Goal: Task Accomplishment & Management: Manage account settings

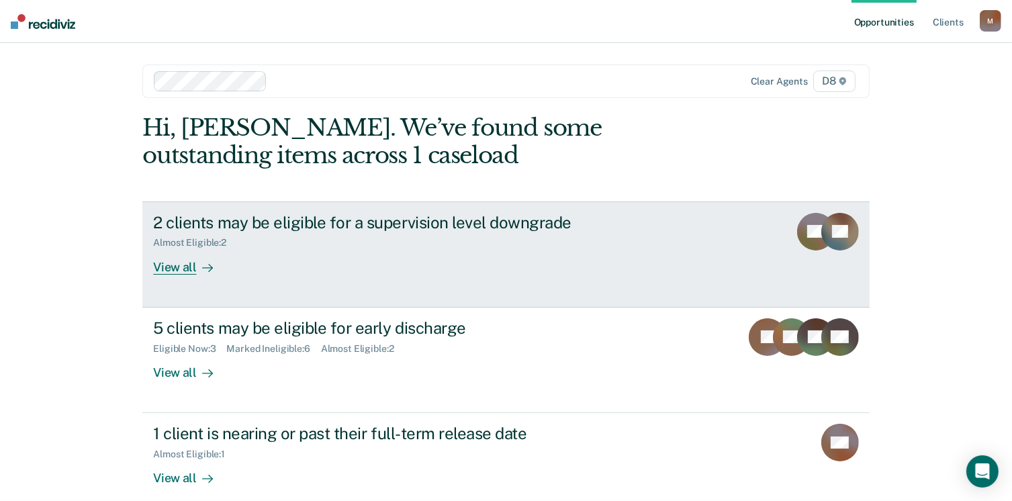
click at [355, 226] on div "2 clients may be eligible for a supervision level downgrade" at bounding box center [388, 222] width 471 height 19
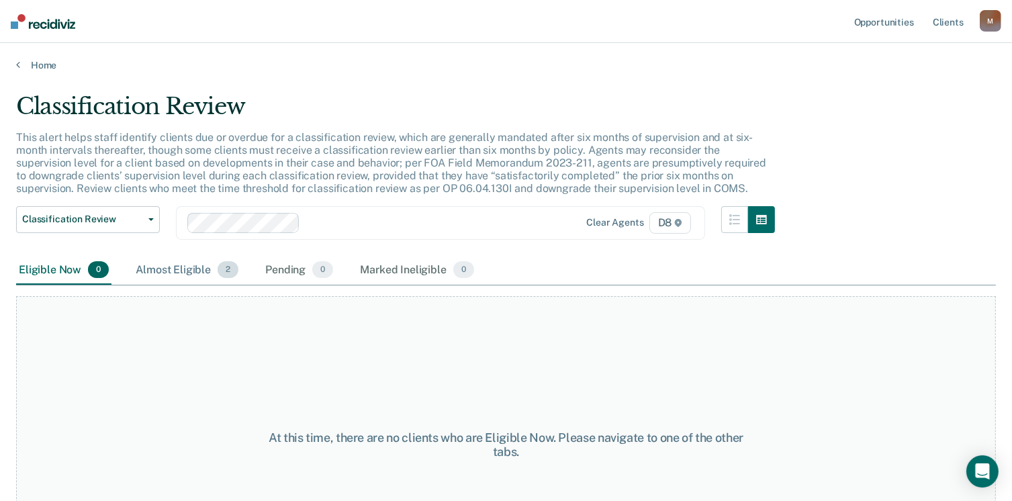
click at [195, 274] on div "Almost Eligible 2" at bounding box center [187, 271] width 108 height 30
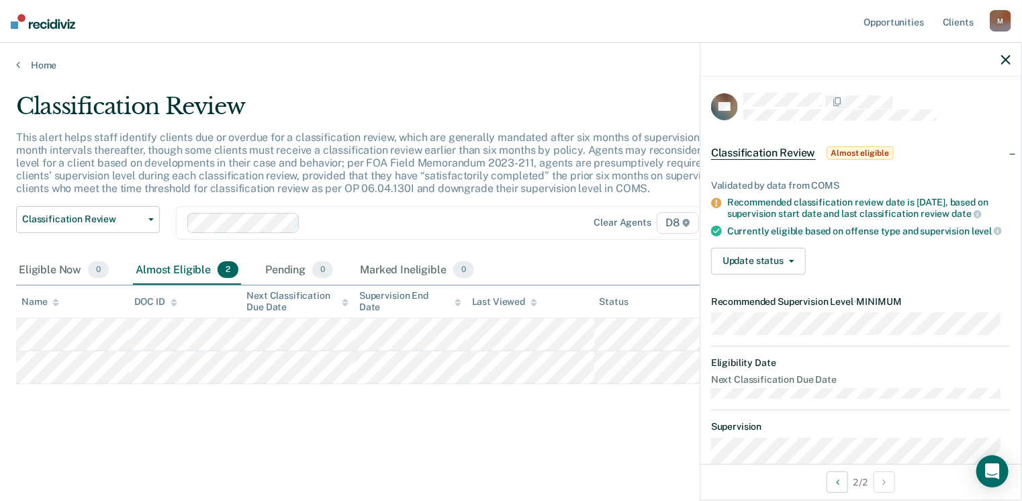
click at [1004, 60] on icon "button" at bounding box center [1005, 59] width 9 height 9
click at [1007, 60] on icon "button" at bounding box center [1005, 59] width 9 height 9
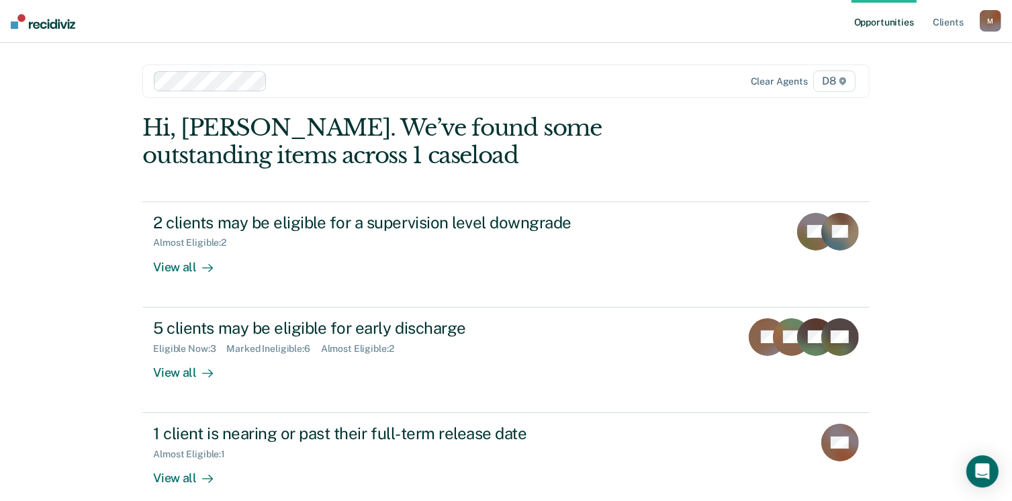
scroll to position [70, 0]
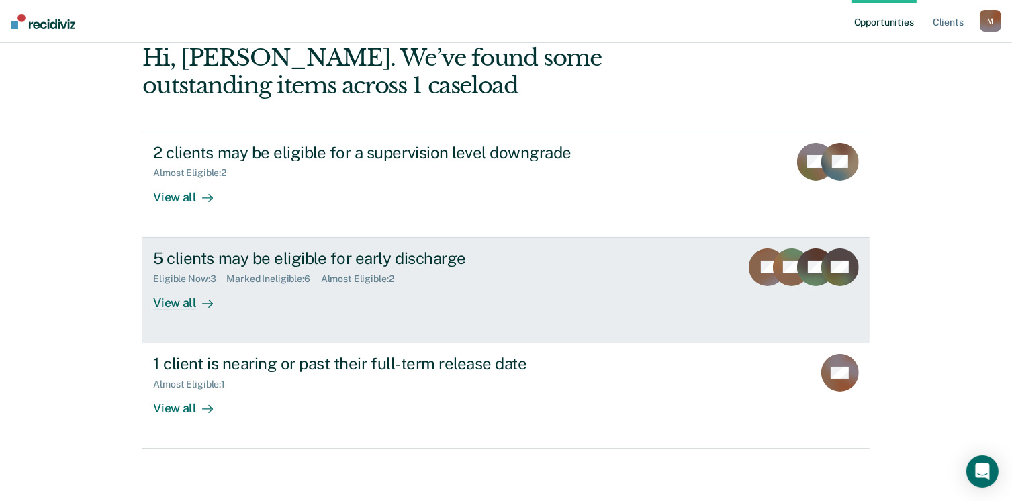
click at [218, 268] on div "Eligible Now : 3 Marked Ineligible : 6 Almost Eligible : 2" at bounding box center [388, 276] width 471 height 17
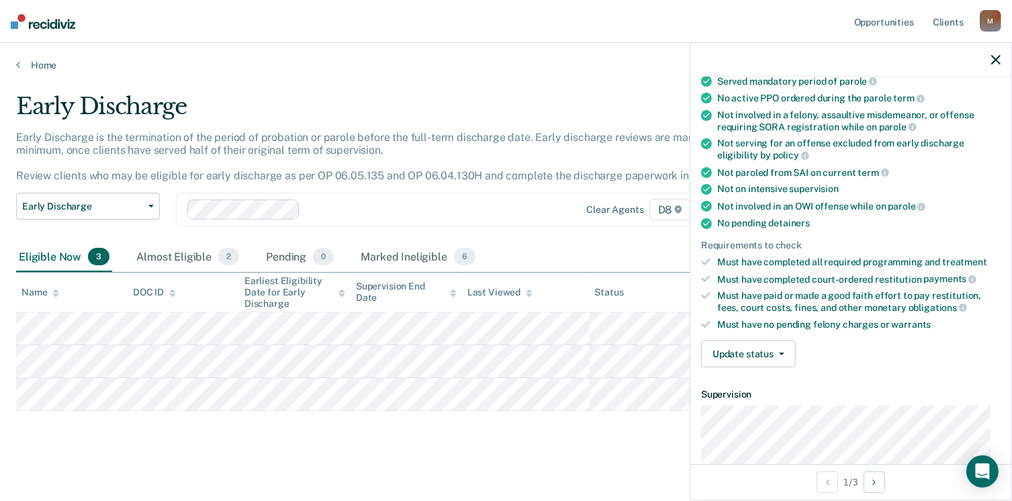
scroll to position [201, 0]
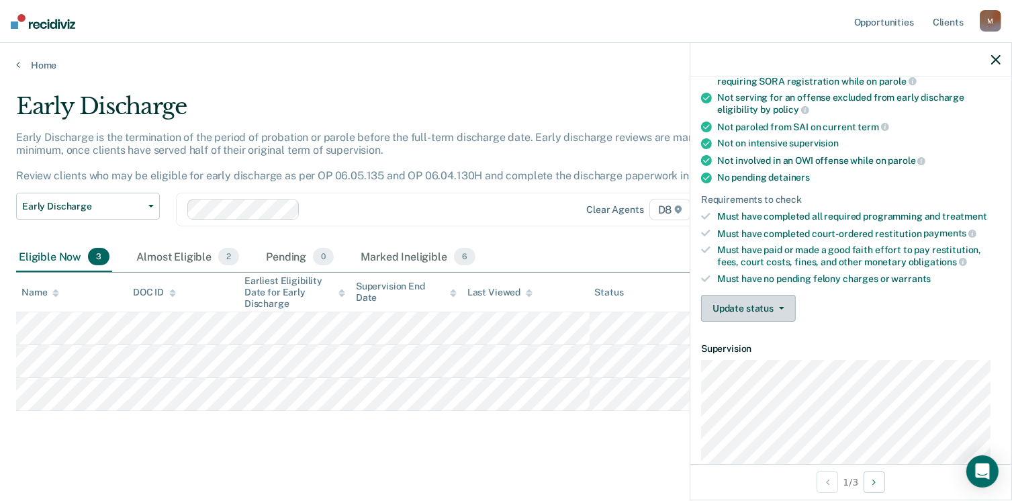
click at [750, 299] on button "Update status" at bounding box center [748, 308] width 95 height 27
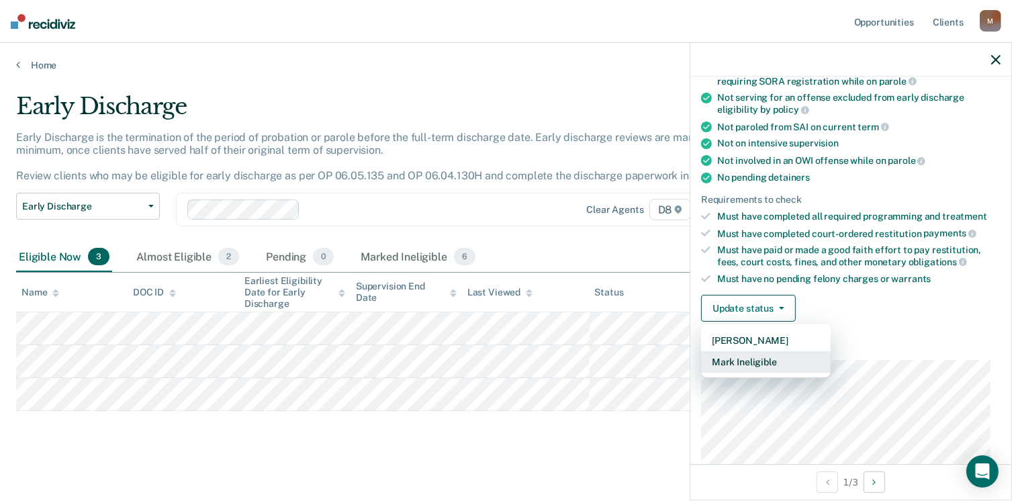
click at [738, 361] on button "Mark Ineligible" at bounding box center [766, 361] width 130 height 21
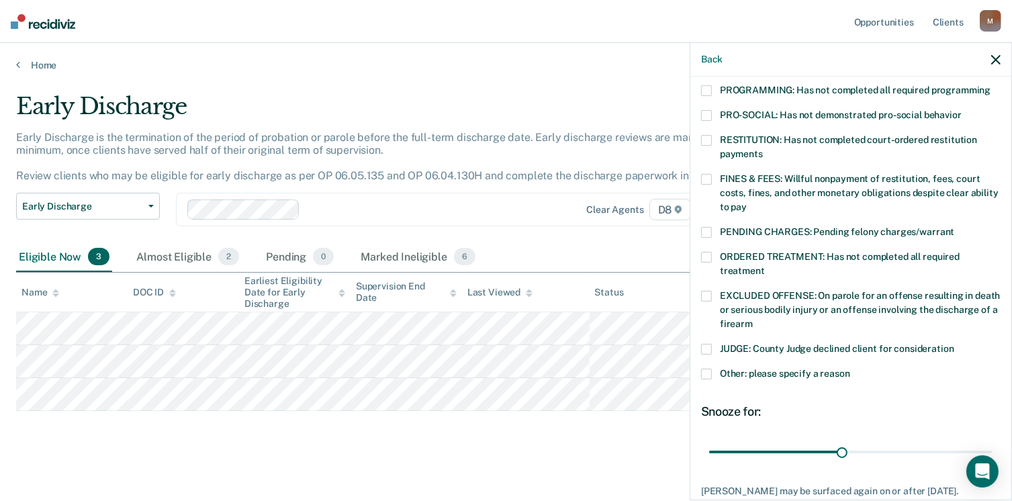
scroll to position [336, 0]
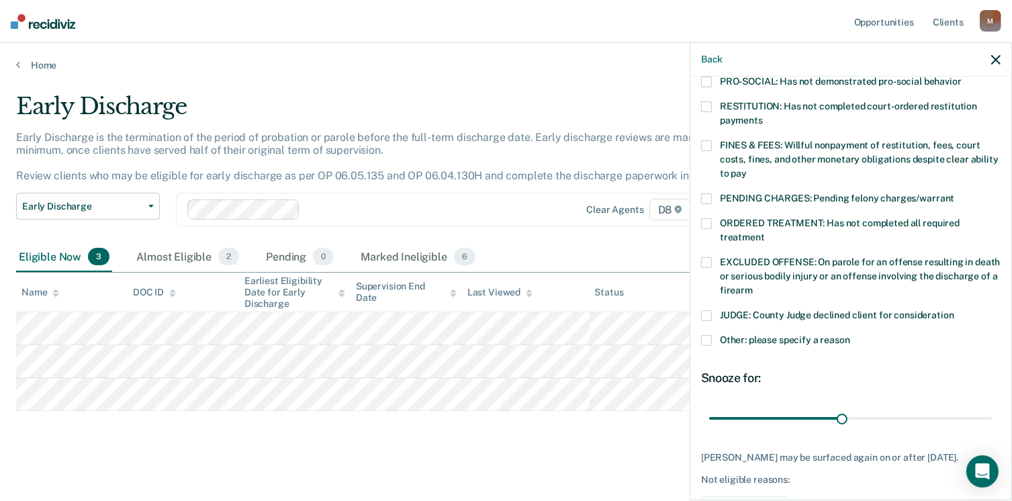
click at [707, 335] on span at bounding box center [706, 340] width 11 height 11
click at [850, 335] on input "Other: please specify a reason" at bounding box center [850, 335] width 0 height 0
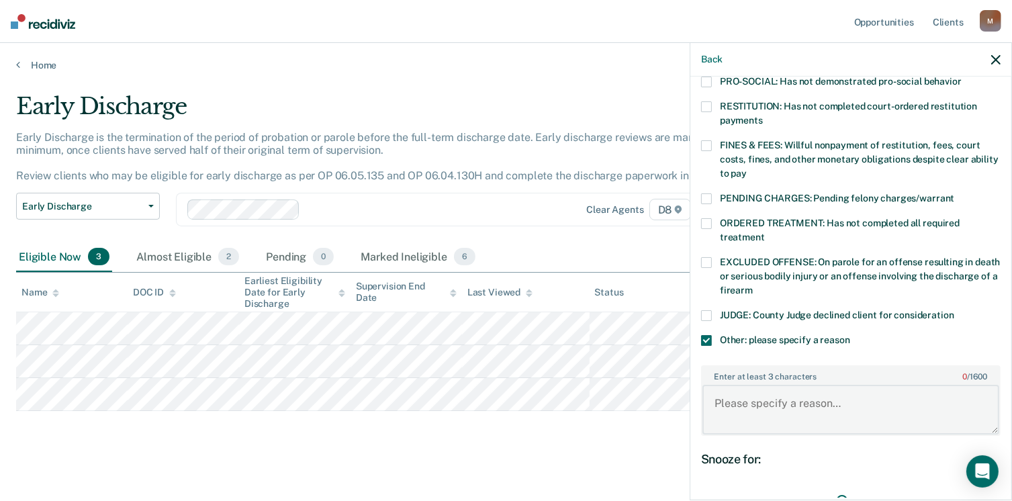
click at [784, 398] on textarea "Enter at least 3 characters 0 / 1600" at bounding box center [850, 410] width 297 height 50
type textarea "serving for weapons offense, discharges 11/13/2025"
drag, startPoint x: 838, startPoint y: 483, endPoint x: 988, endPoint y: 470, distance: 150.9
type input "63"
click at [988, 488] on input "range" at bounding box center [850, 499] width 283 height 23
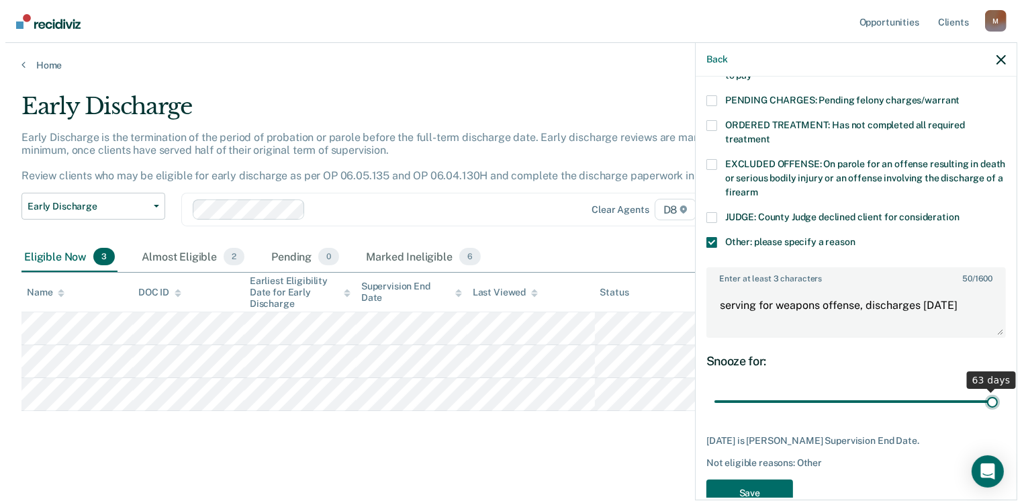
scroll to position [450, 0]
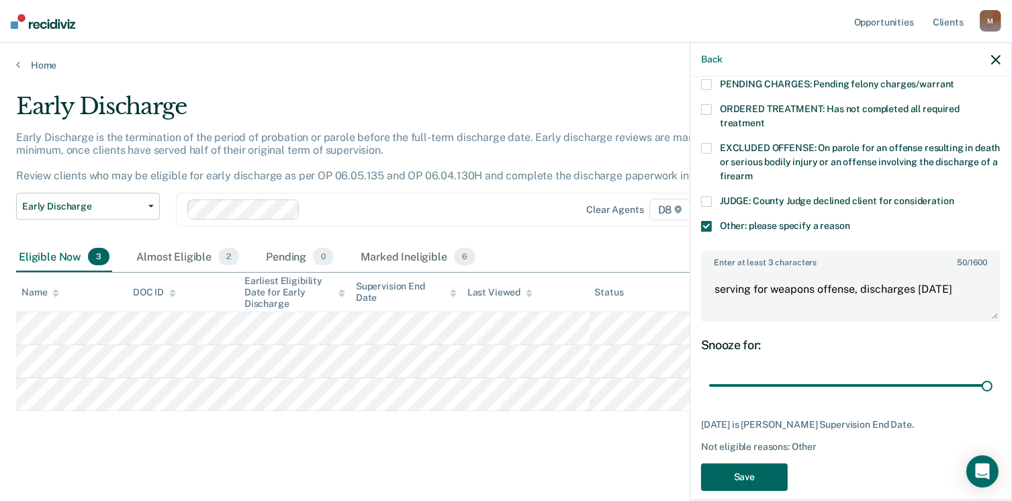
click at [753, 465] on button "Save" at bounding box center [744, 477] width 87 height 28
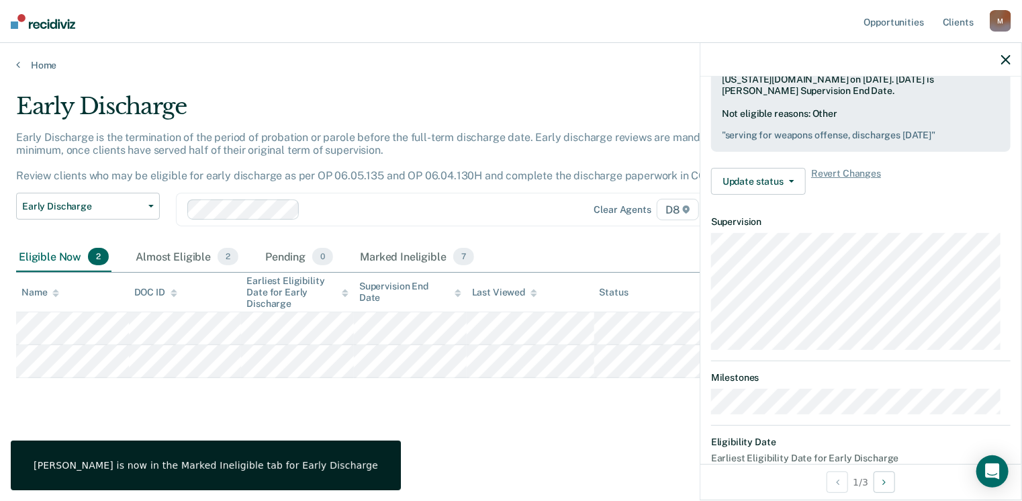
scroll to position [328, 0]
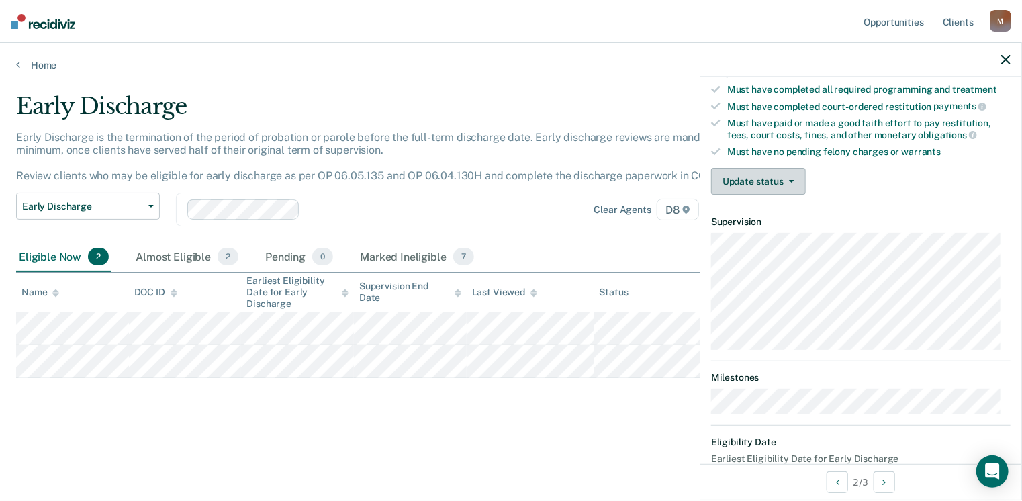
drag, startPoint x: 755, startPoint y: 178, endPoint x: 798, endPoint y: 216, distance: 57.5
click at [755, 178] on button "Update status" at bounding box center [758, 181] width 95 height 27
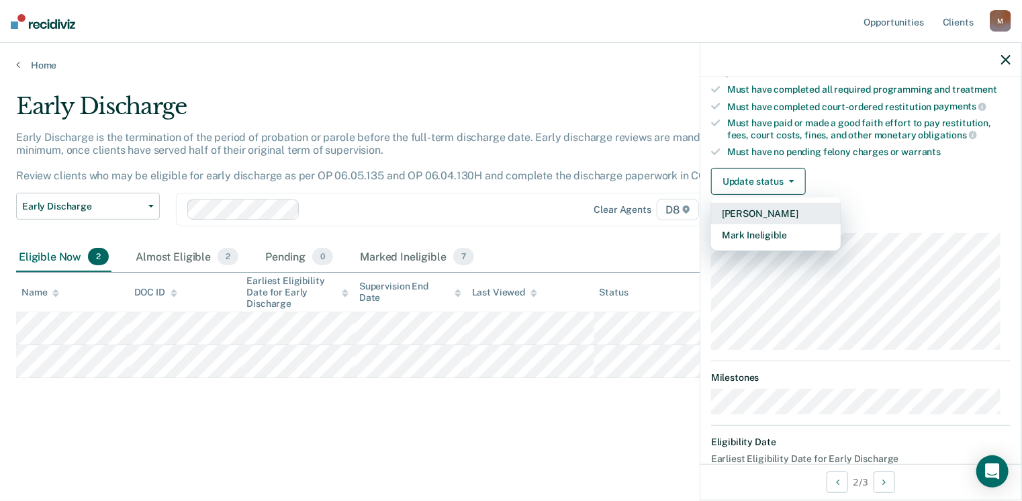
click at [776, 211] on button "[PERSON_NAME]" at bounding box center [776, 213] width 130 height 21
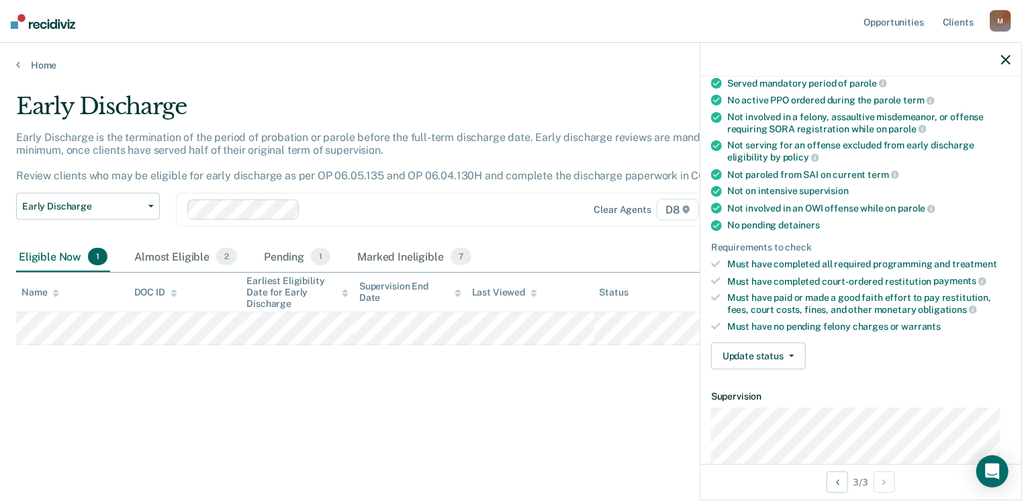
scroll to position [201, 0]
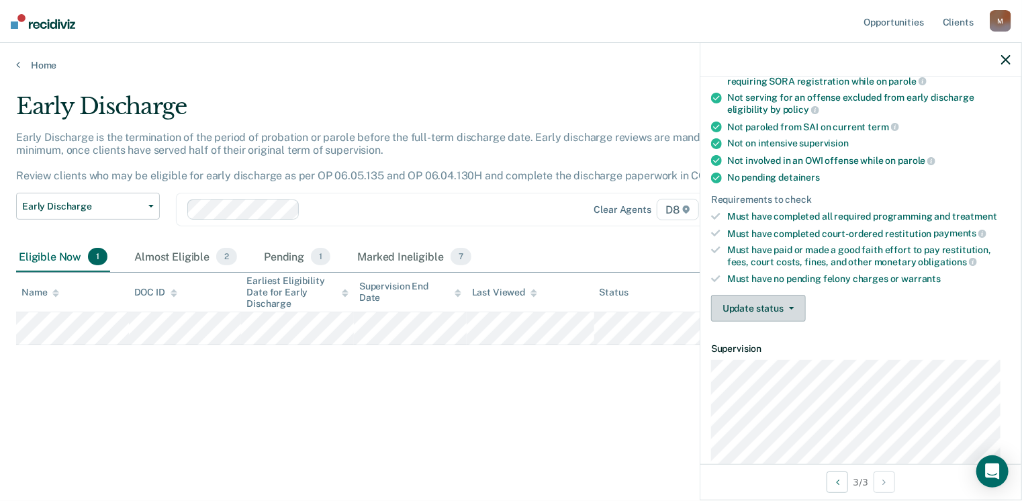
click at [749, 301] on button "Update status" at bounding box center [758, 308] width 95 height 27
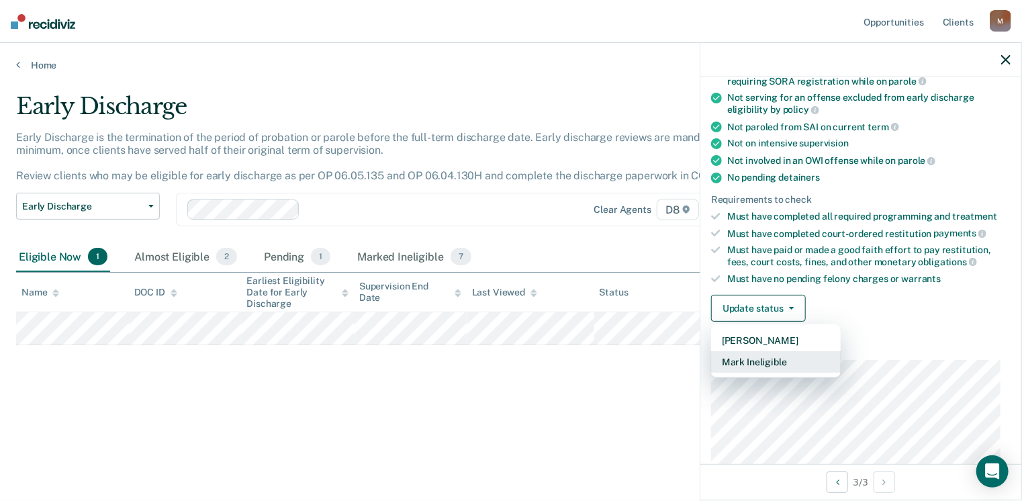
click at [761, 360] on button "Mark Ineligible" at bounding box center [776, 361] width 130 height 21
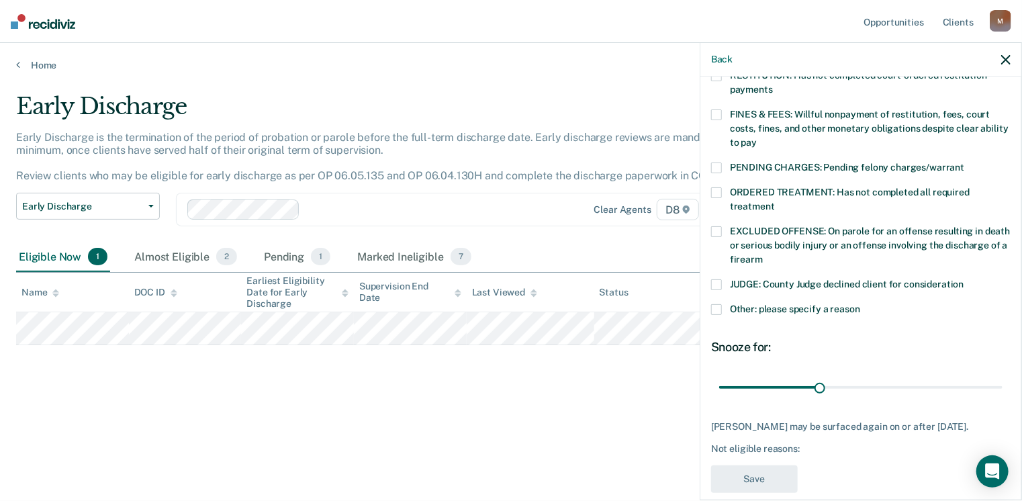
scroll to position [370, 0]
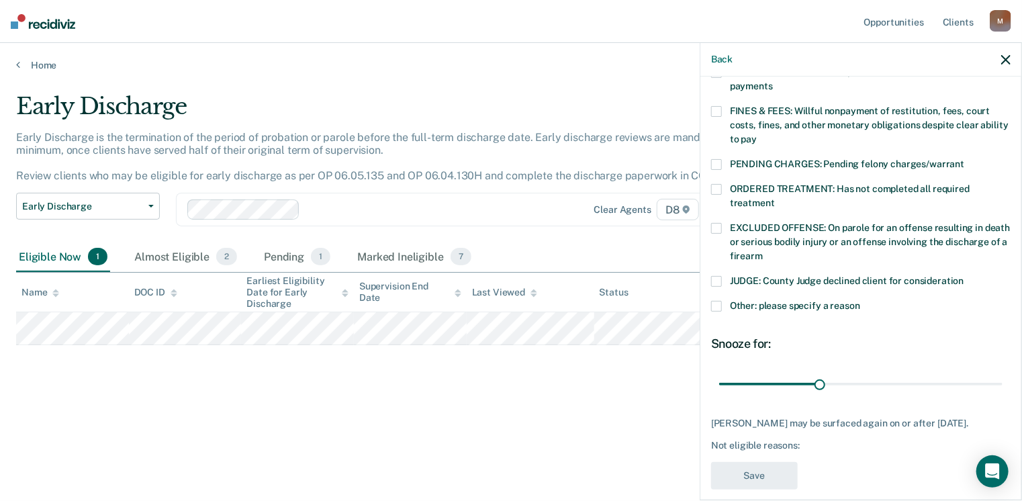
drag, startPoint x: 714, startPoint y: 289, endPoint x: 750, endPoint y: 307, distance: 40.2
click at [715, 301] on span at bounding box center [716, 306] width 11 height 11
click at [860, 301] on input "Other: please specify a reason" at bounding box center [860, 301] width 0 height 0
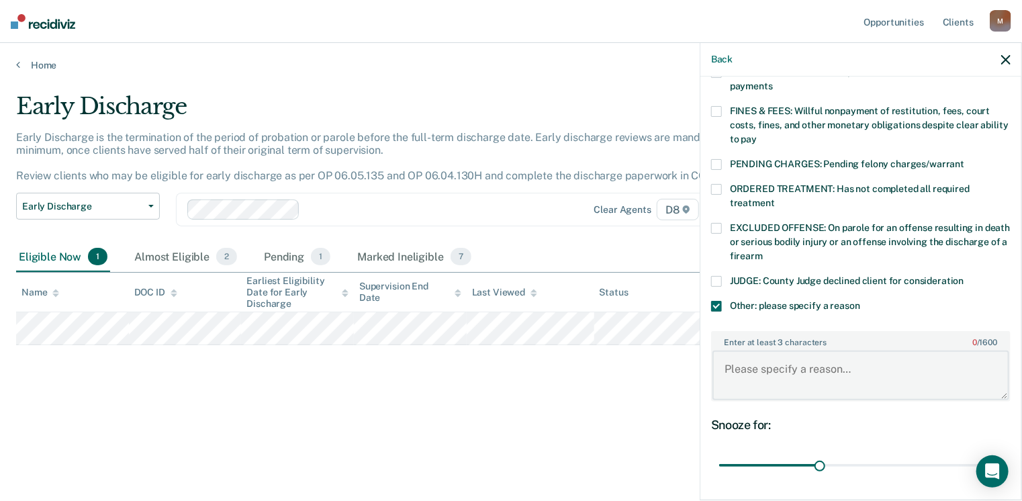
click at [772, 350] on textarea "Enter at least 3 characters 0 / 1600" at bounding box center [860, 375] width 297 height 50
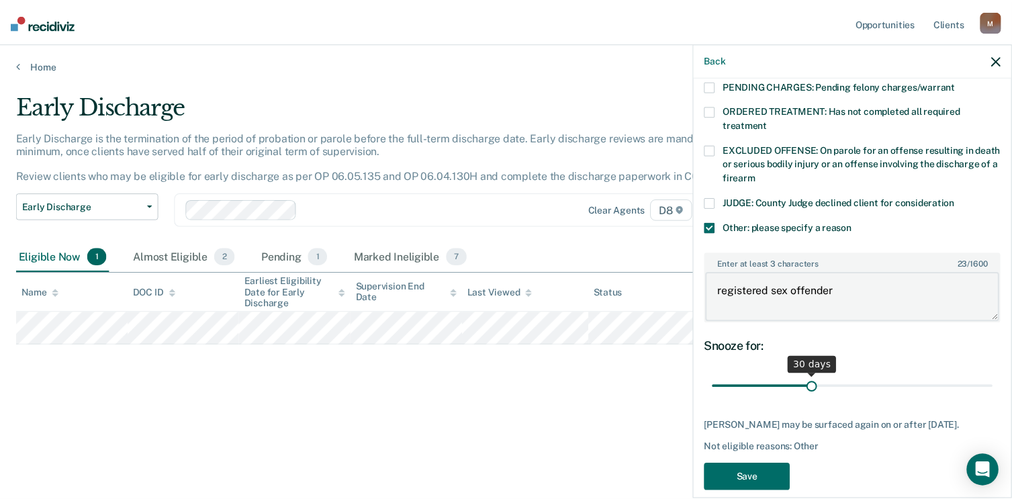
scroll to position [450, 0]
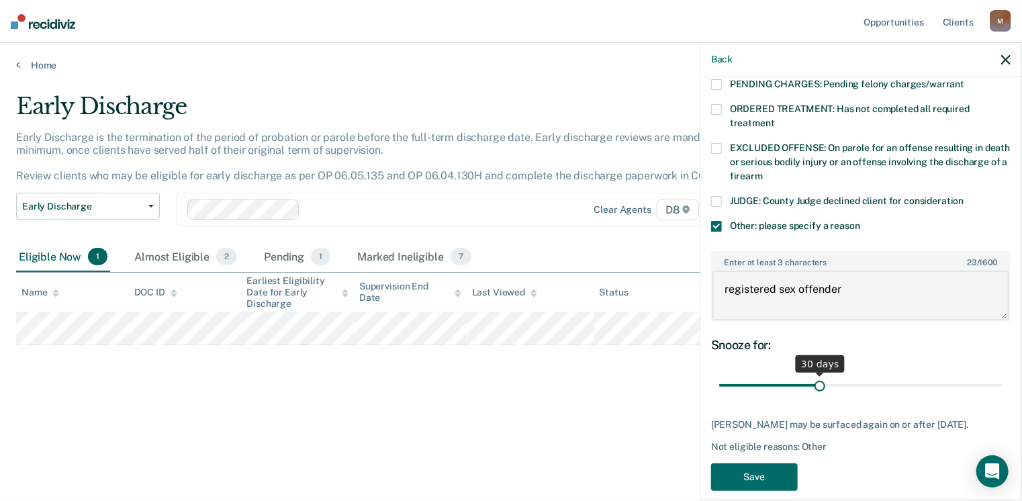
type textarea "registered sex offender"
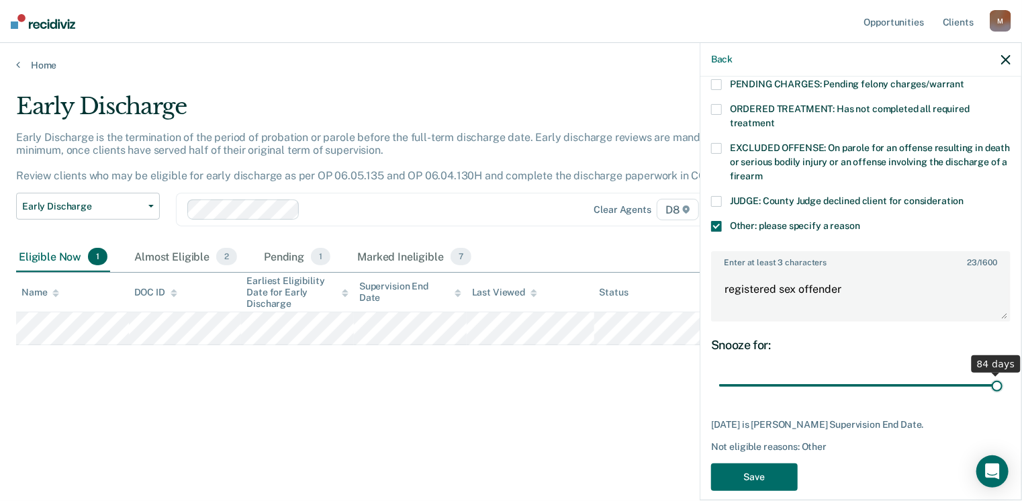
drag, startPoint x: 815, startPoint y: 369, endPoint x: 1026, endPoint y: 352, distance: 211.5
type input "84"
click at [1002, 374] on input "range" at bounding box center [860, 385] width 283 height 23
click at [765, 463] on button "Save" at bounding box center [754, 477] width 87 height 28
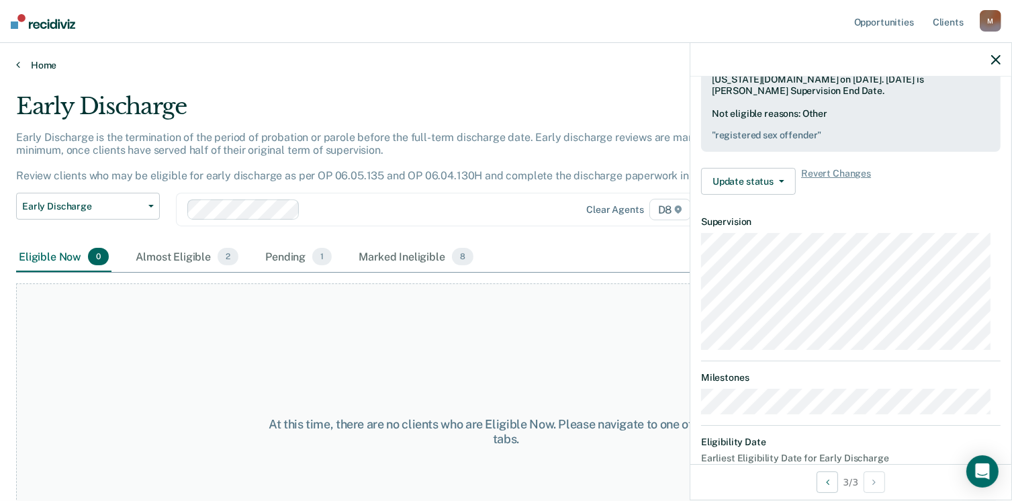
click at [30, 67] on link "Home" at bounding box center [505, 65] width 979 height 12
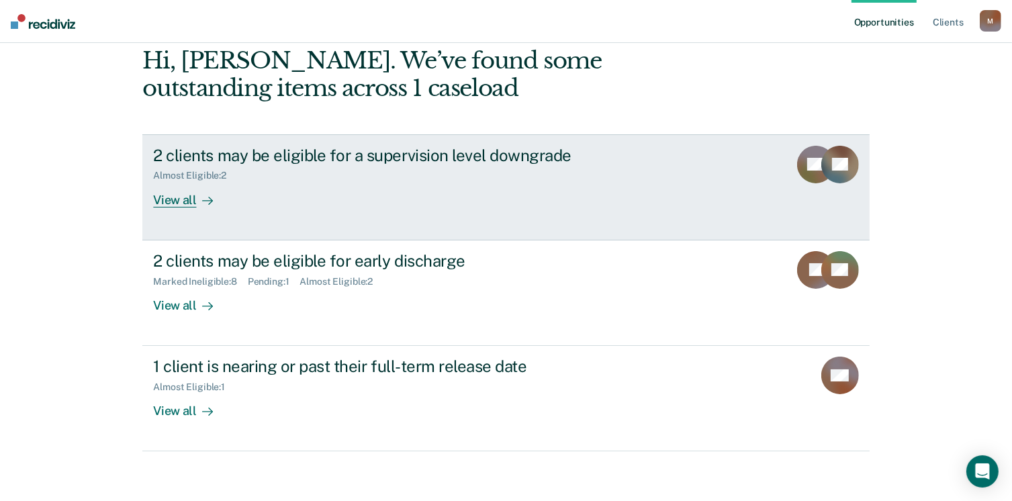
scroll to position [70, 0]
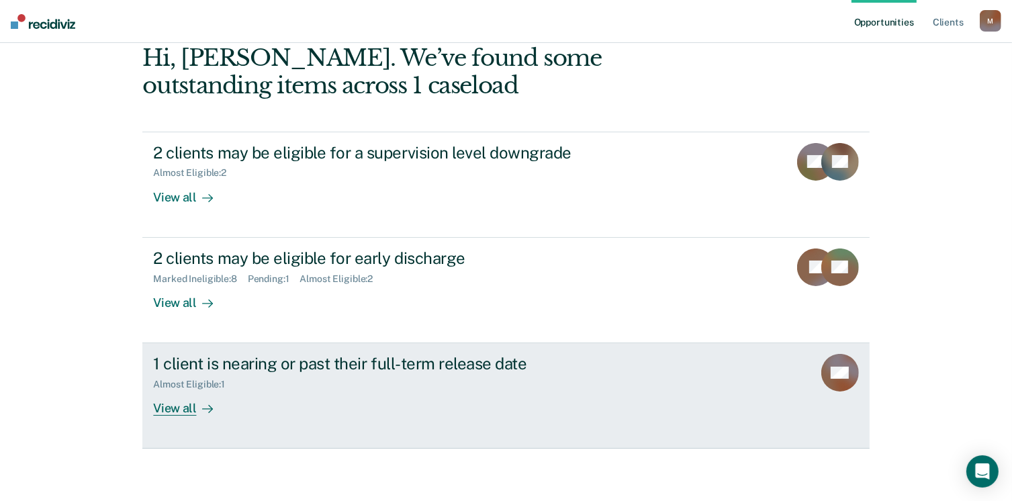
click at [269, 365] on div "1 client is nearing or past their full-term release date" at bounding box center [388, 363] width 471 height 19
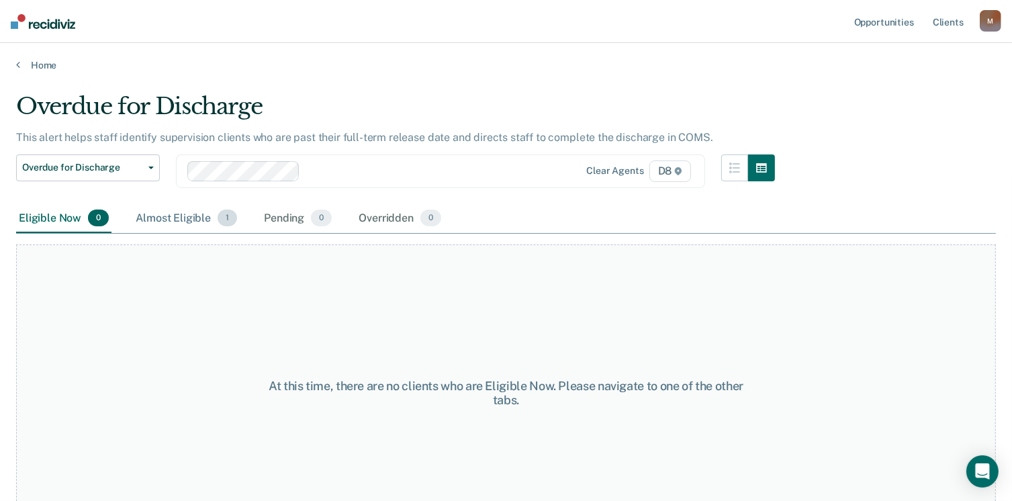
click at [189, 221] on div "Almost Eligible 1" at bounding box center [186, 219] width 107 height 30
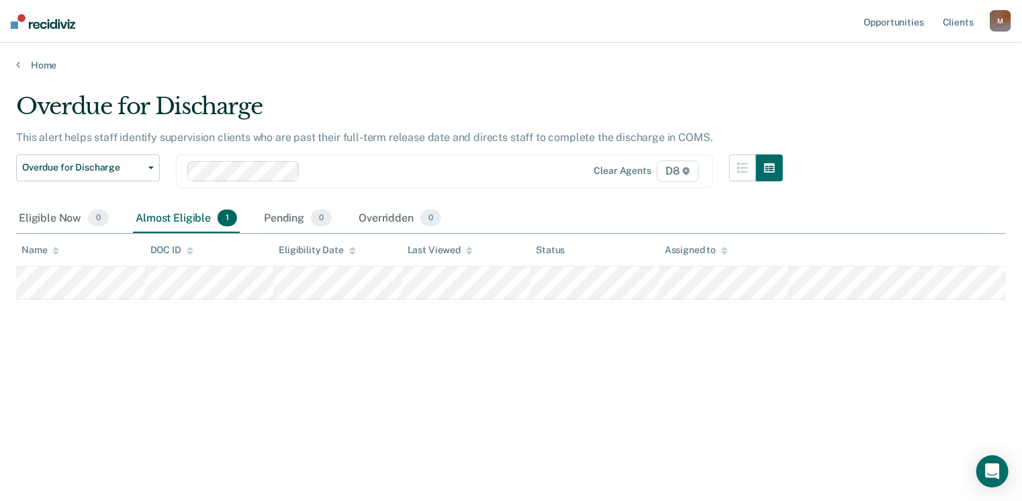
click at [994, 18] on div "M" at bounding box center [1000, 20] width 21 height 21
click at [904, 92] on link "Log Out" at bounding box center [946, 88] width 108 height 11
